Goal: Find specific page/section: Find specific page/section

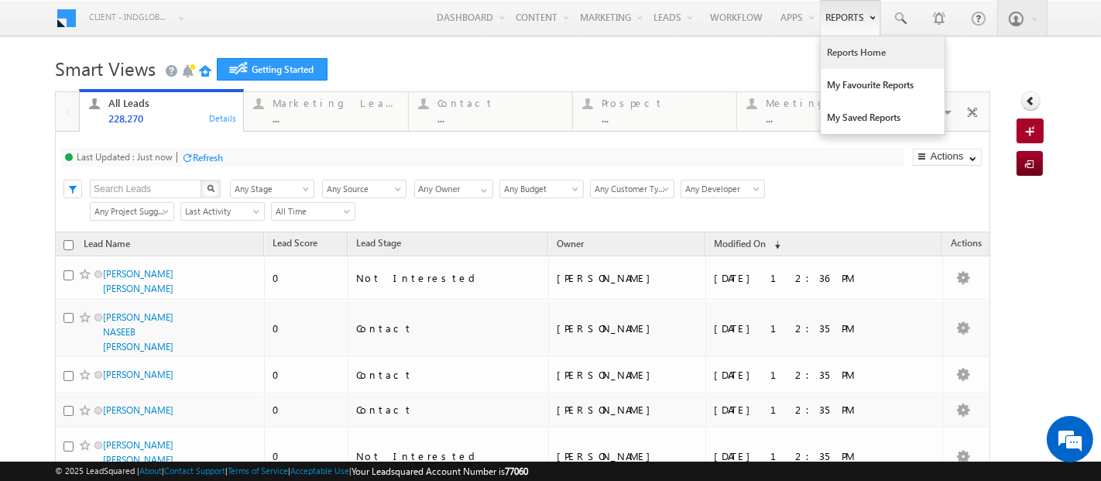
click at [842, 46] on link "Reports Home" at bounding box center [883, 52] width 124 height 33
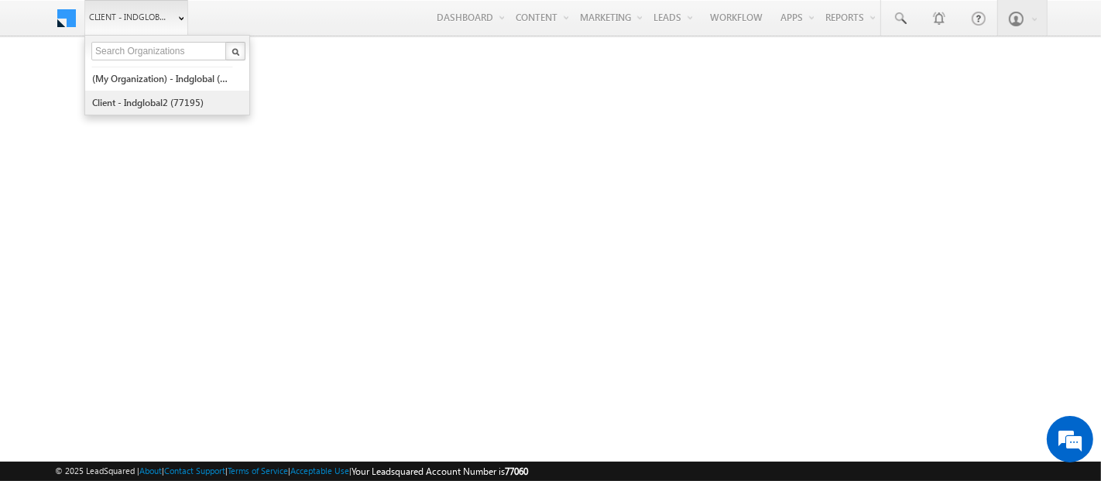
click at [143, 105] on link "Client - indglobal2 (77195)" at bounding box center [162, 103] width 142 height 24
